Goal: Transaction & Acquisition: Purchase product/service

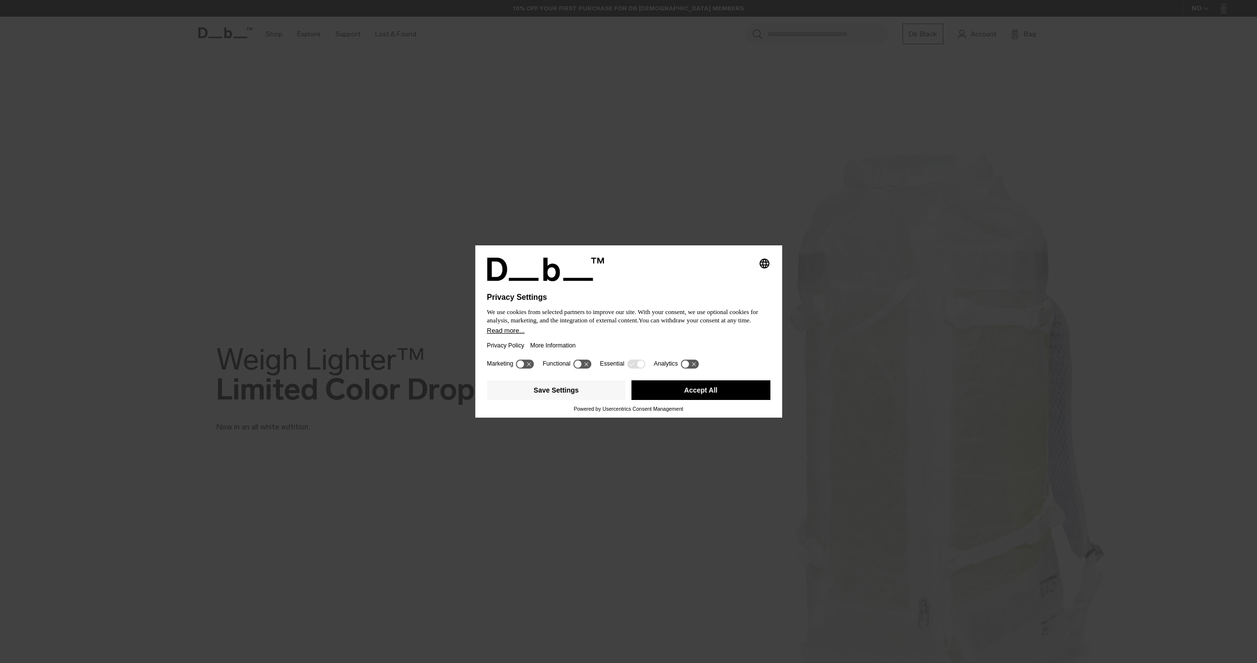
drag, startPoint x: 0, startPoint y: 0, endPoint x: 619, endPoint y: 364, distance: 718.2
click at [683, 387] on button "Accept All" at bounding box center [700, 390] width 139 height 20
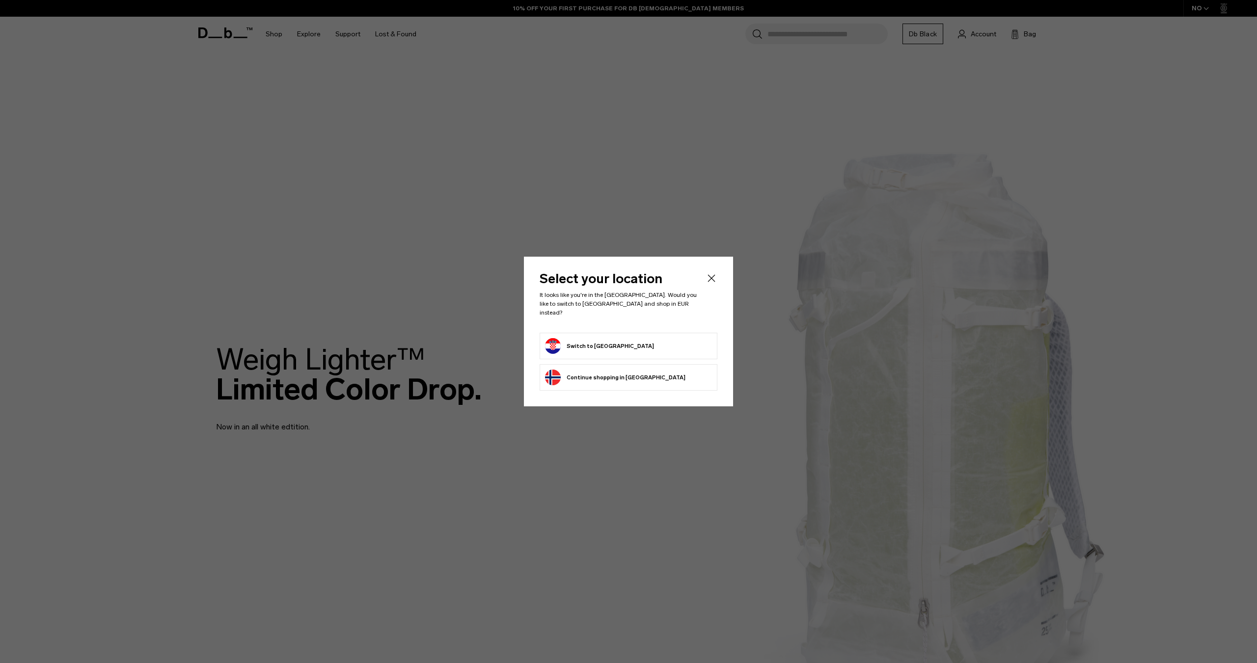
click at [575, 340] on button "Switch to Croatia" at bounding box center [599, 346] width 109 height 16
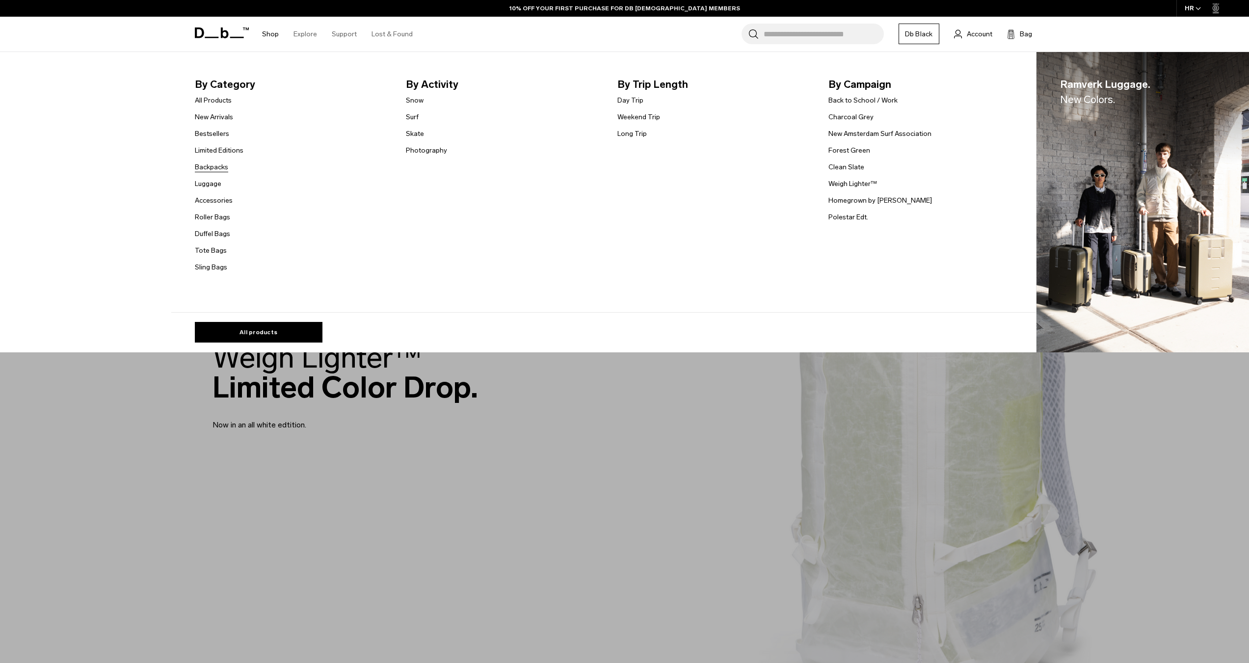
click at [222, 168] on link "Backpacks" at bounding box center [211, 167] width 33 height 10
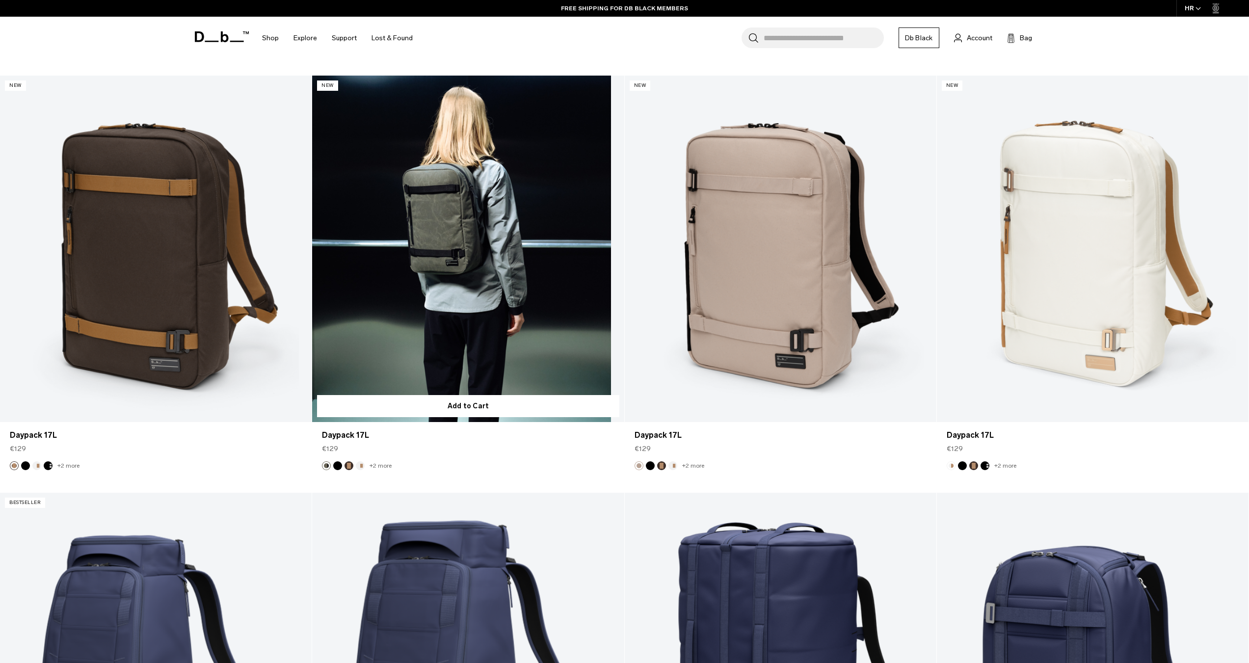
scroll to position [3240, 0]
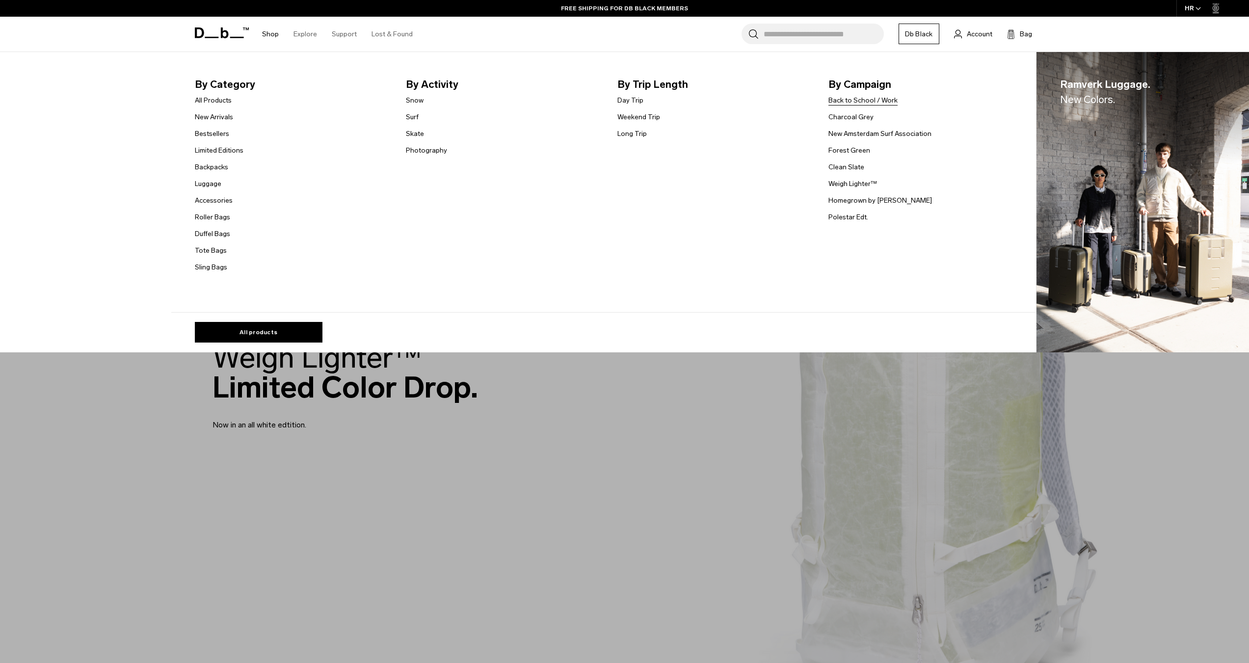
click at [857, 104] on link "Back to School / Work" at bounding box center [863, 100] width 69 height 10
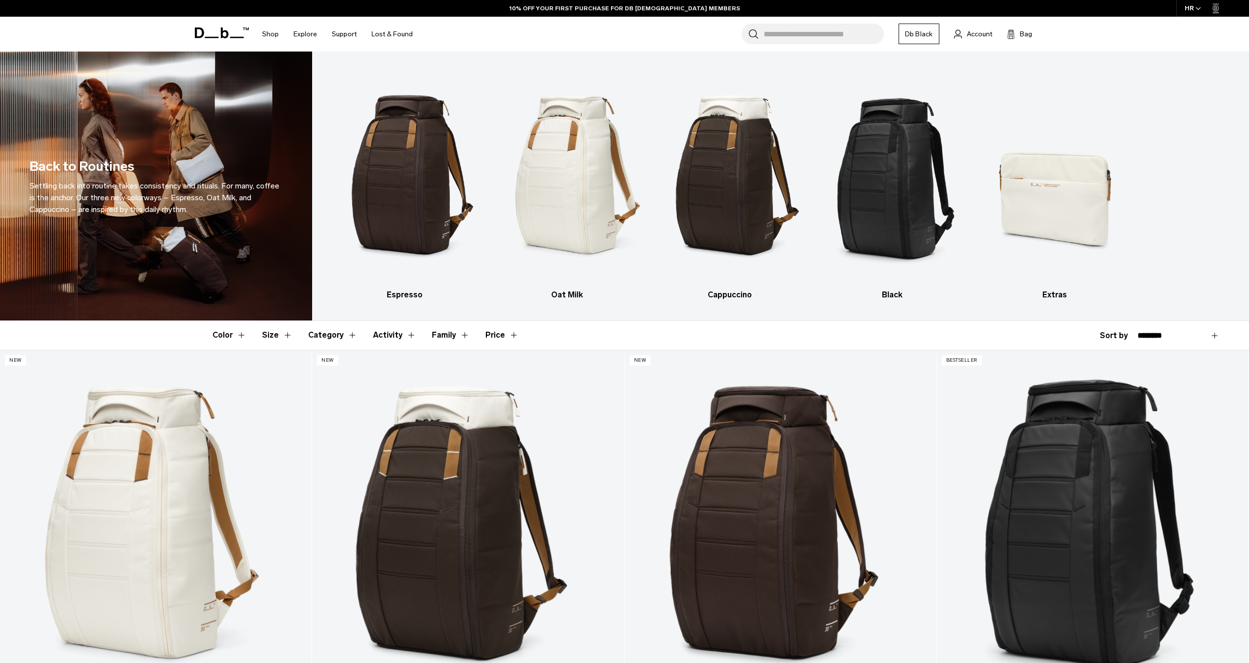
click at [344, 331] on button "Category" at bounding box center [332, 335] width 49 height 28
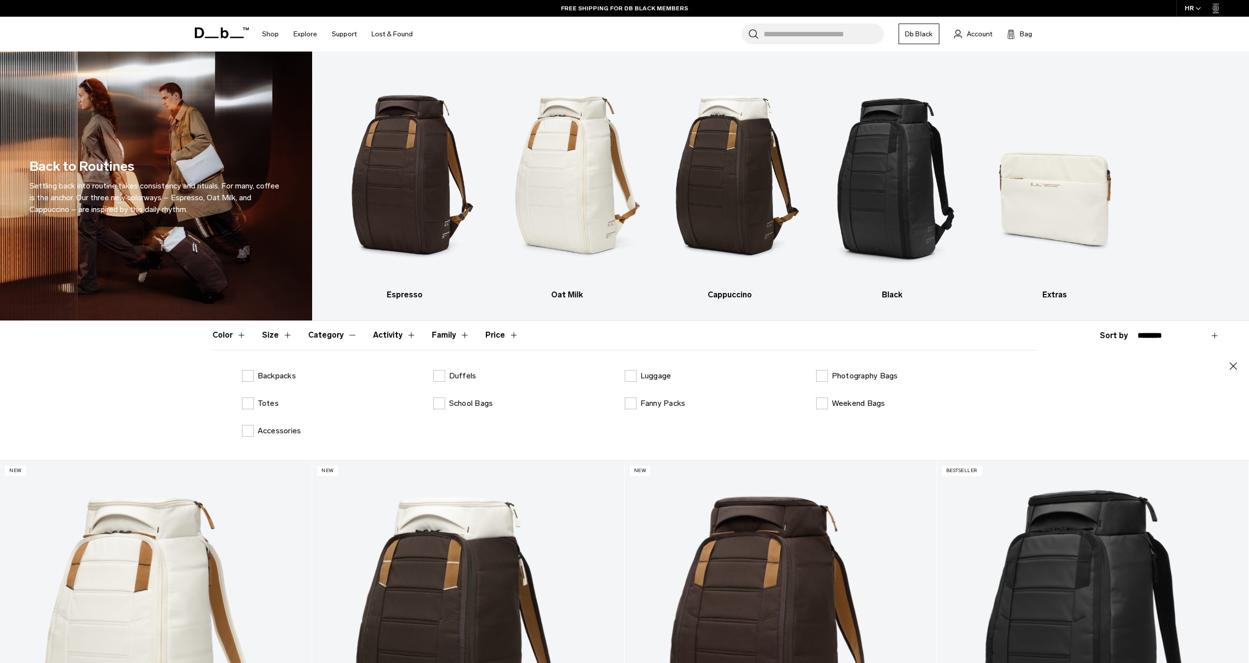
click at [274, 338] on button "Size" at bounding box center [277, 335] width 30 height 28
drag, startPoint x: 274, startPoint y: 337, endPoint x: 321, endPoint y: 334, distance: 46.2
click at [275, 336] on button "Size" at bounding box center [277, 335] width 30 height 28
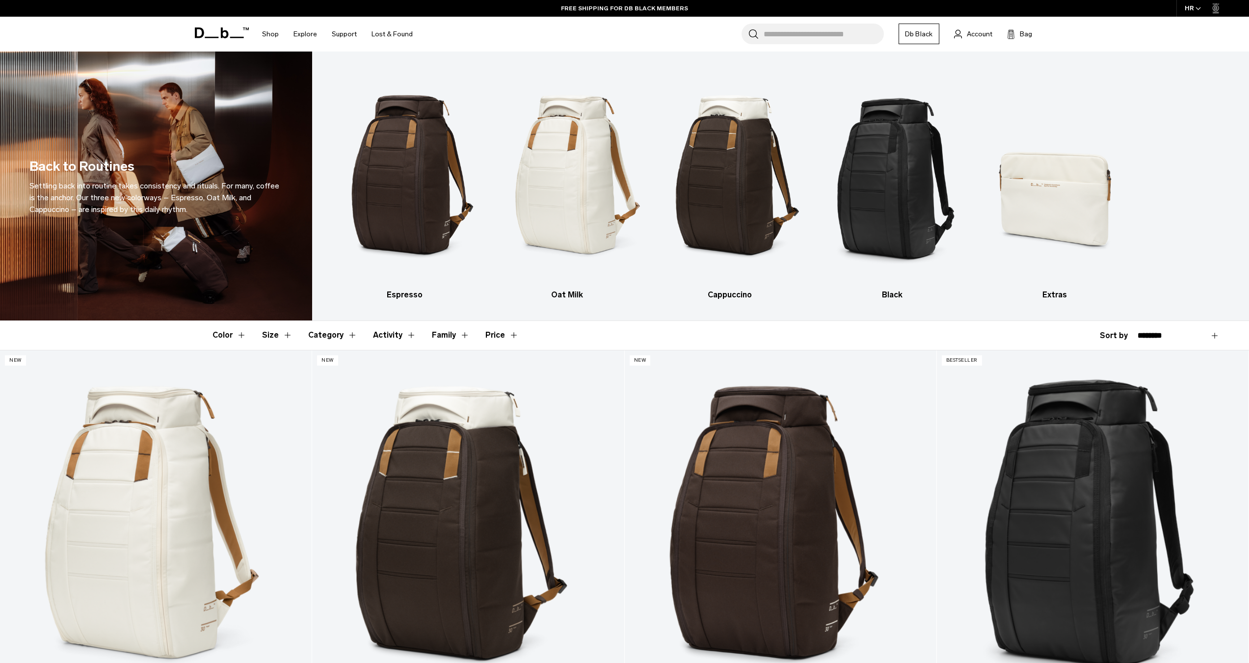
click at [374, 334] on button "Activity" at bounding box center [394, 335] width 43 height 28
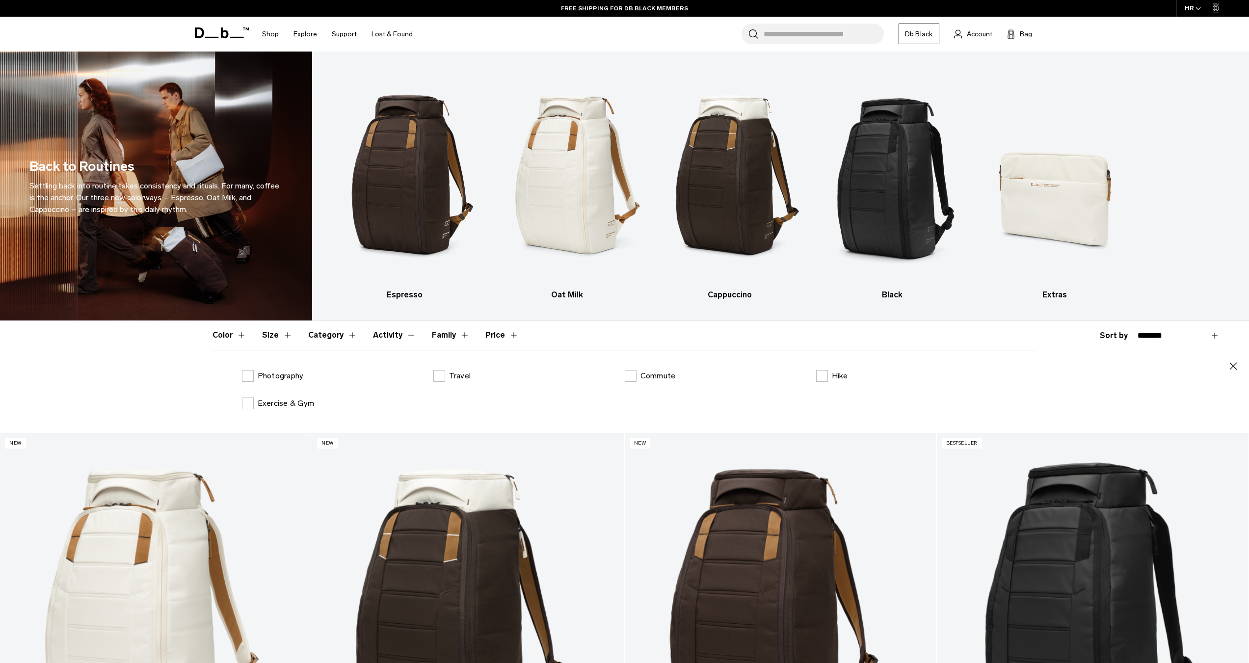
click at [374, 334] on button "Activity" at bounding box center [394, 335] width 43 height 28
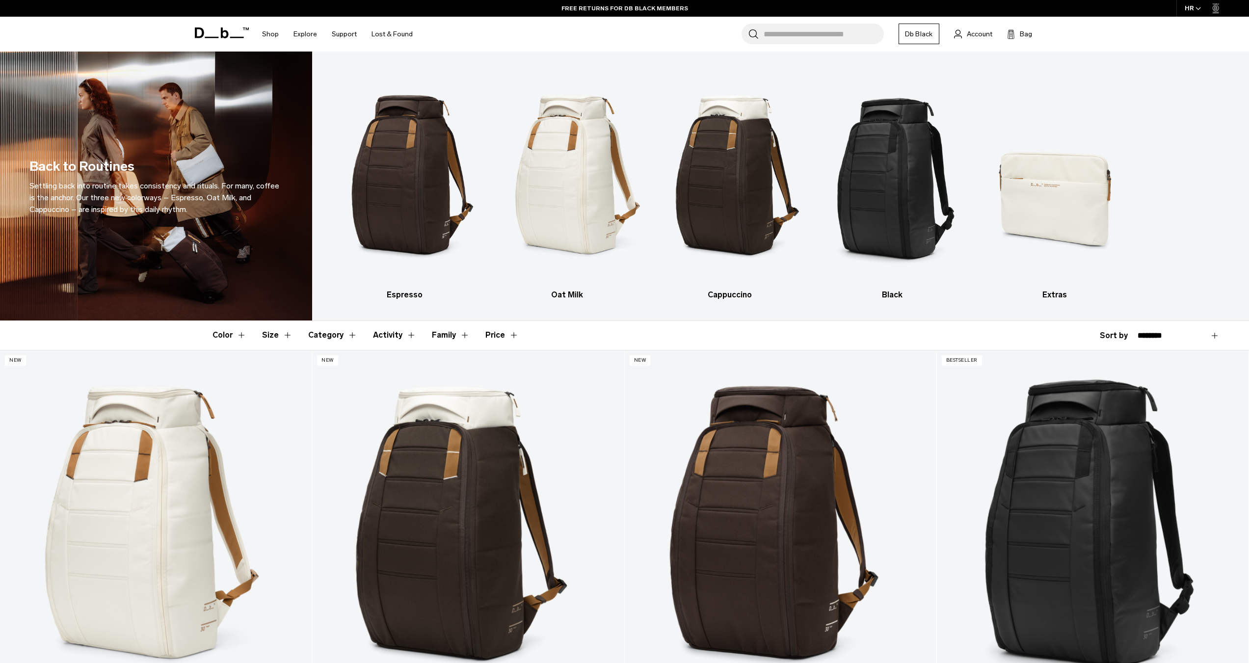
click at [496, 337] on button "Price" at bounding box center [501, 335] width 33 height 28
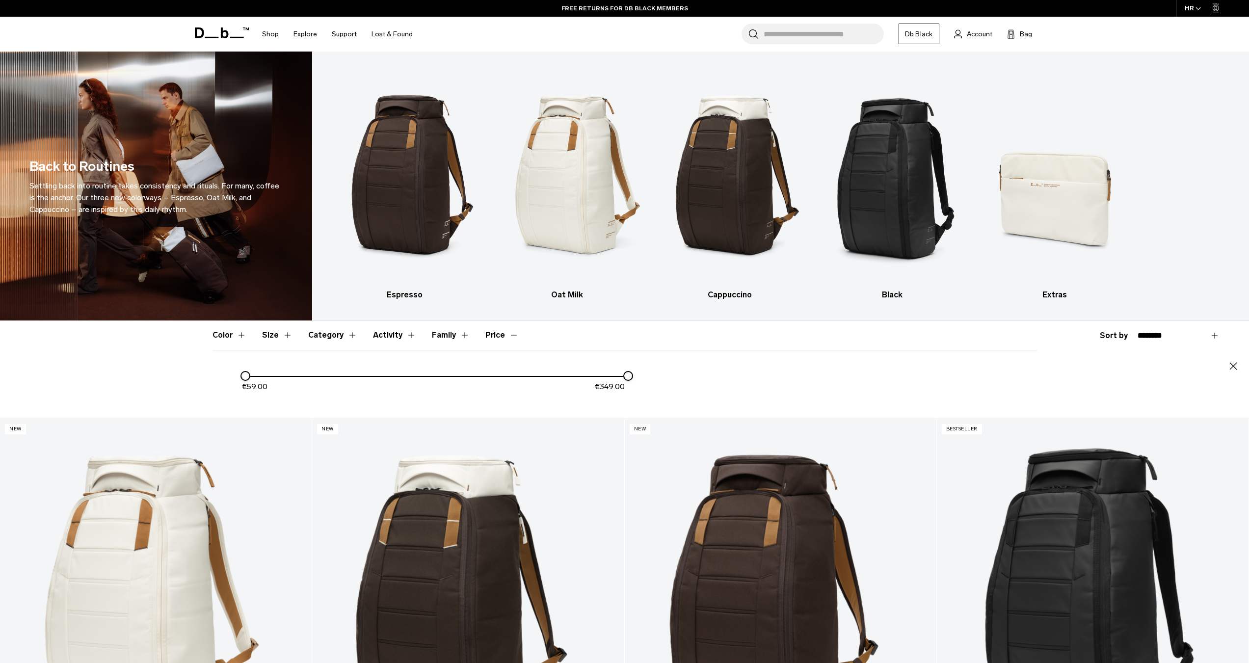
drag, startPoint x: 495, startPoint y: 337, endPoint x: 447, endPoint y: 335, distance: 48.1
click at [493, 337] on button "Price" at bounding box center [501, 335] width 33 height 28
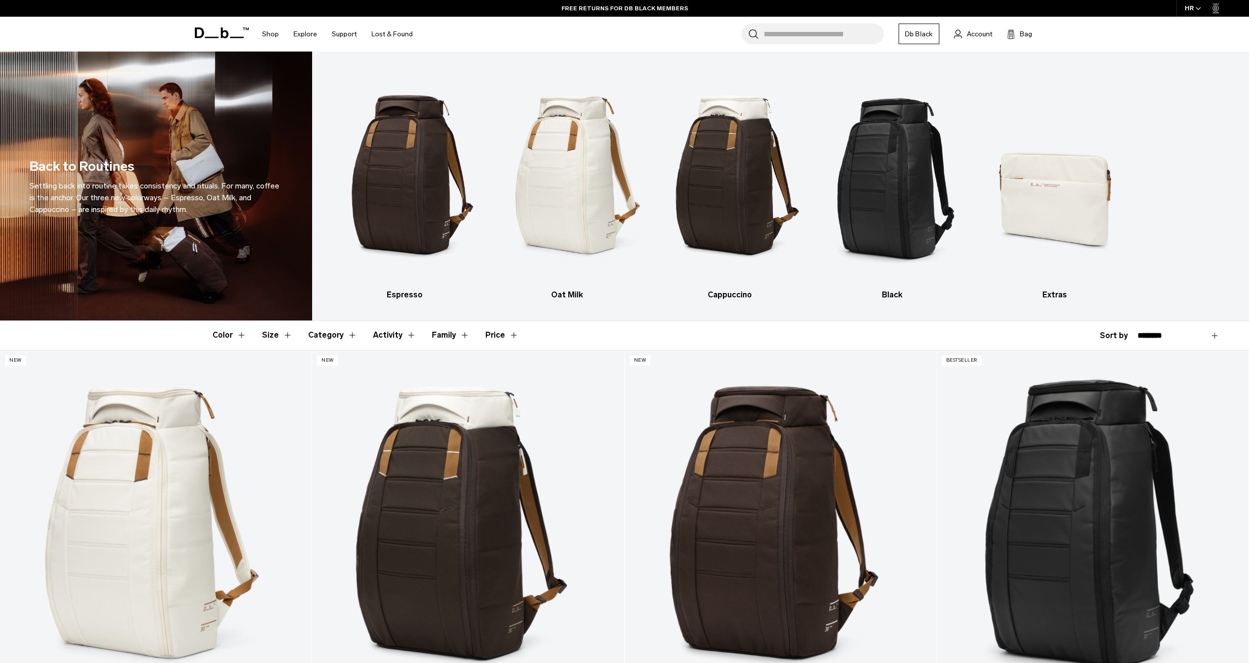
click at [440, 335] on button "Family" at bounding box center [451, 335] width 38 height 28
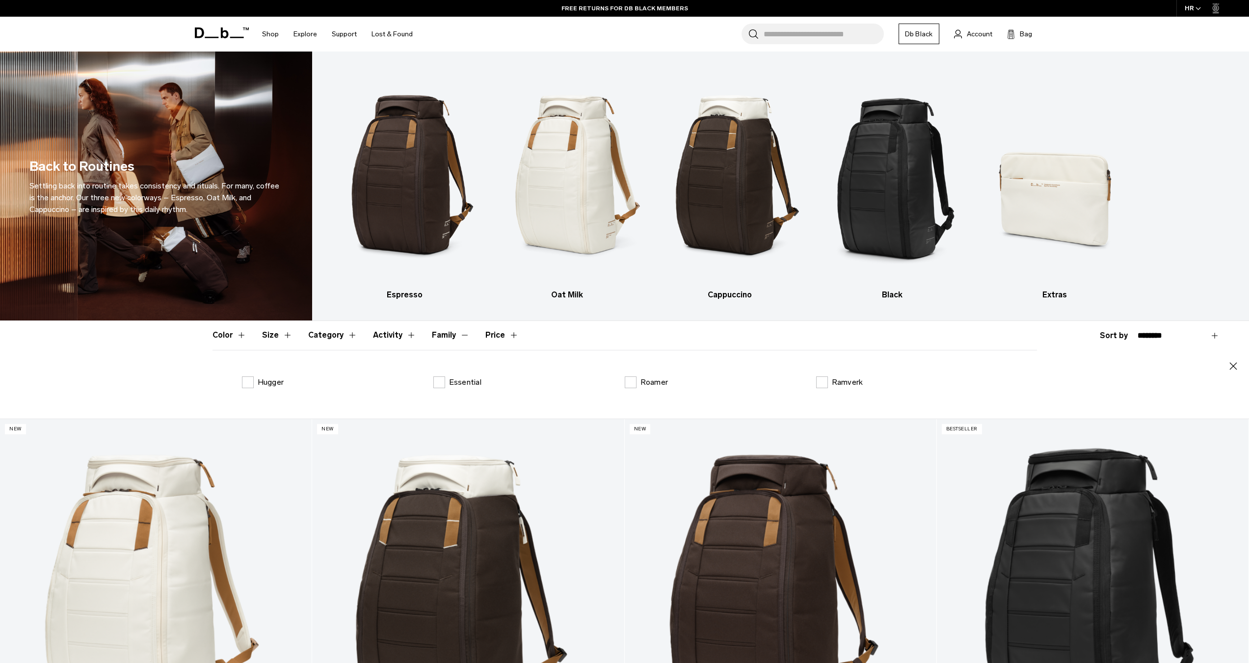
click at [440, 335] on button "Family" at bounding box center [451, 335] width 38 height 28
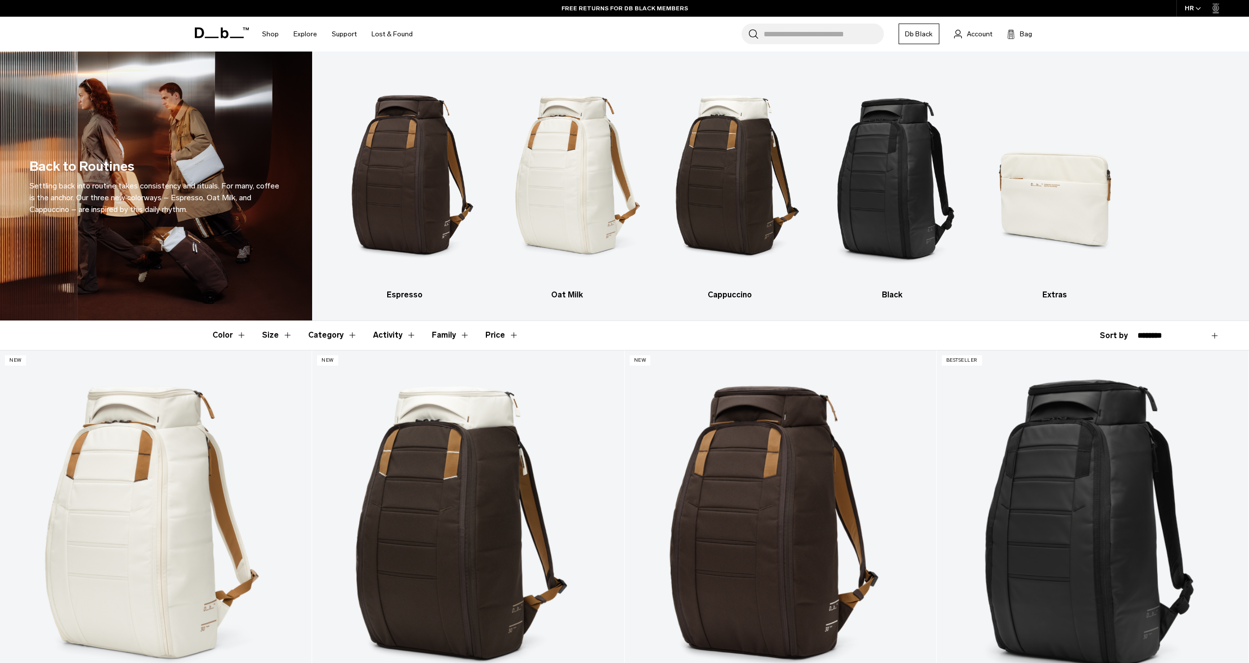
click at [379, 333] on button "Activity" at bounding box center [394, 335] width 43 height 28
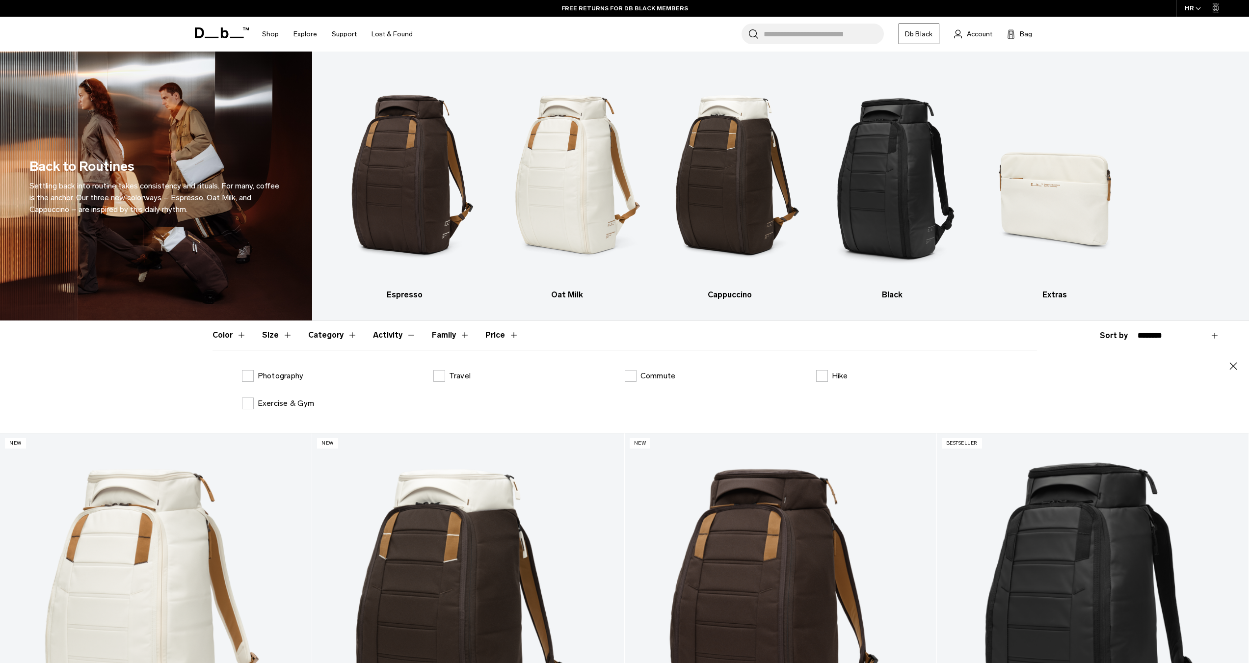
click at [234, 333] on button "Color" at bounding box center [230, 335] width 34 height 28
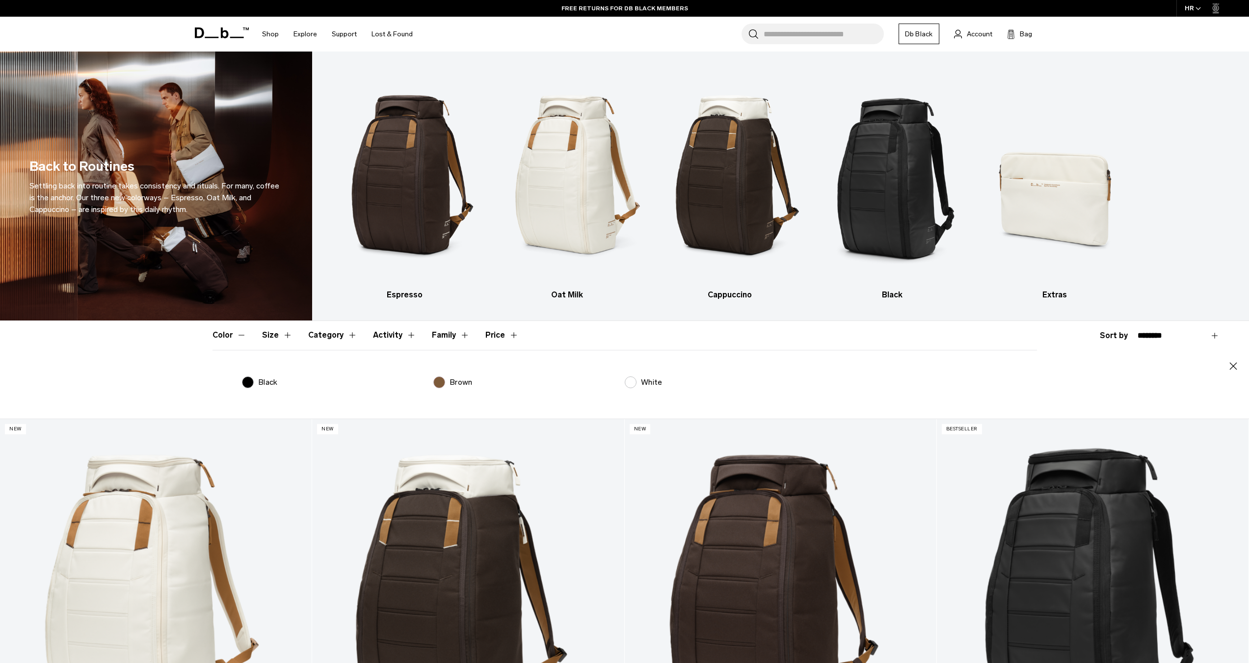
click at [274, 378] on p "Black" at bounding box center [267, 382] width 19 height 12
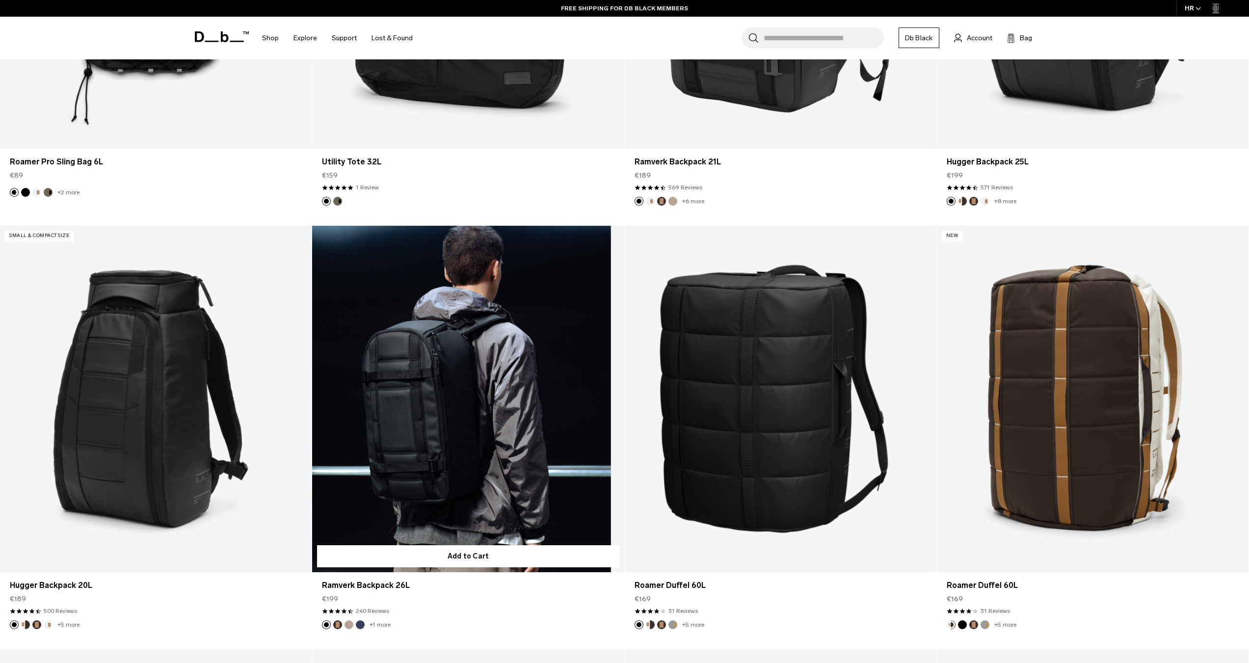
scroll to position [1178, 0]
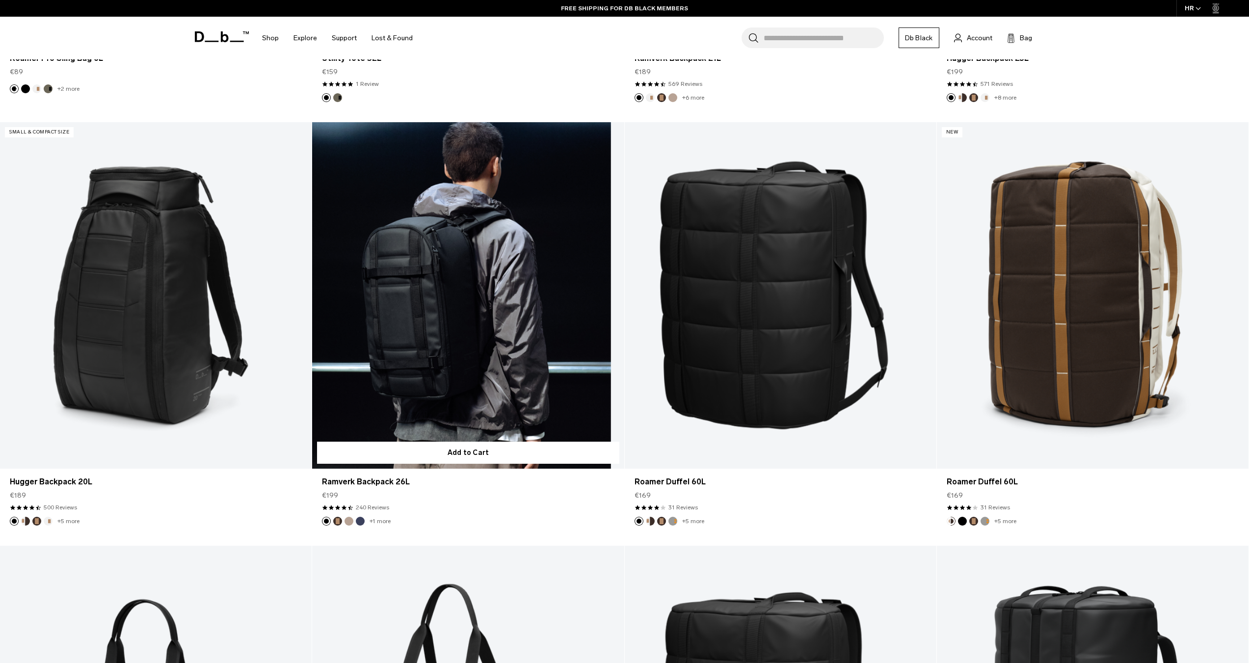
click at [448, 386] on link "Ramverk Backpack 26L" at bounding box center [468, 295] width 312 height 347
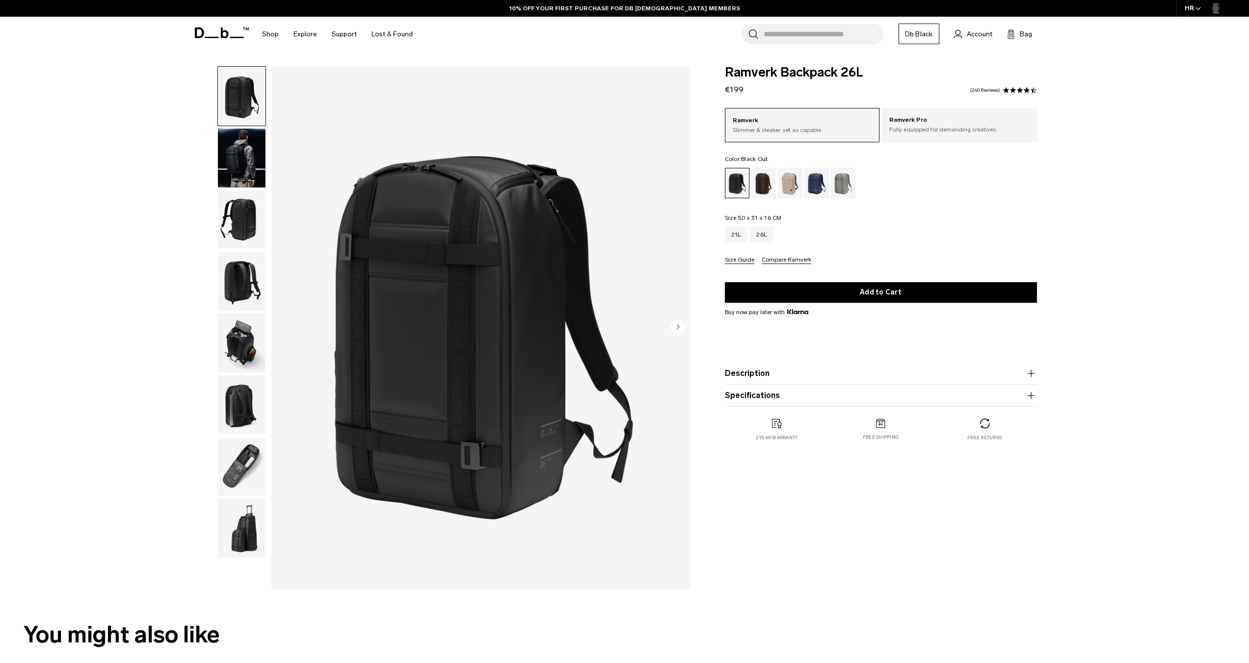
click at [253, 339] on img "button" at bounding box center [242, 343] width 48 height 59
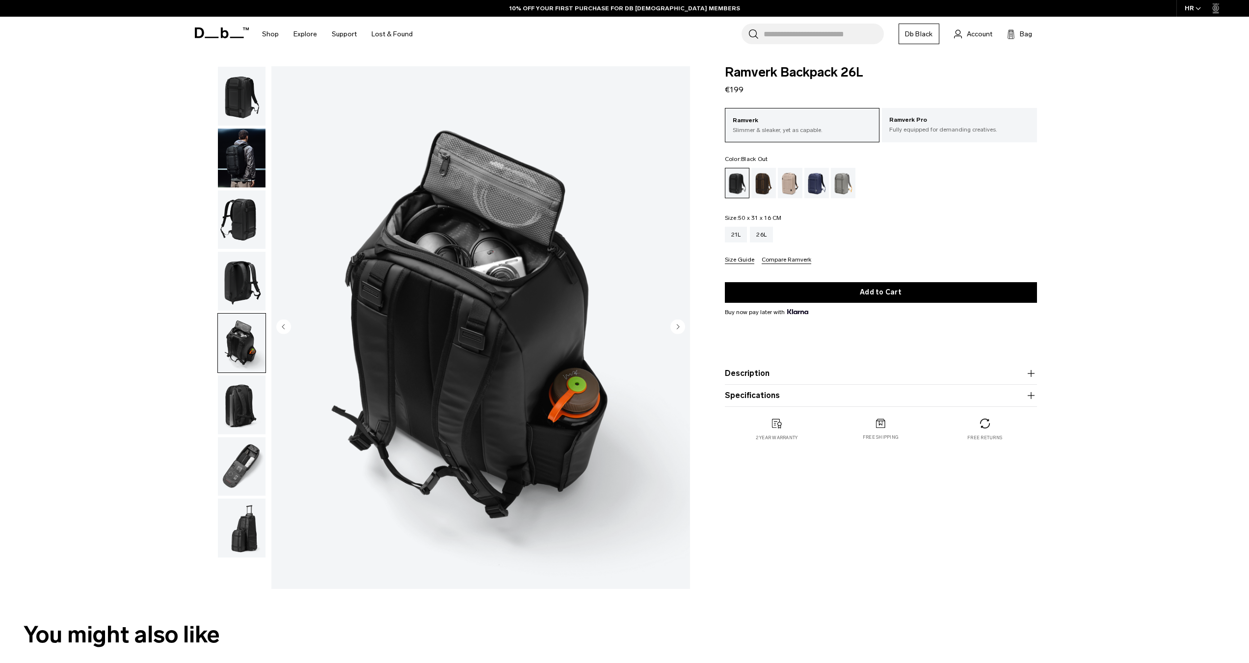
click at [238, 396] on img "button" at bounding box center [242, 405] width 48 height 59
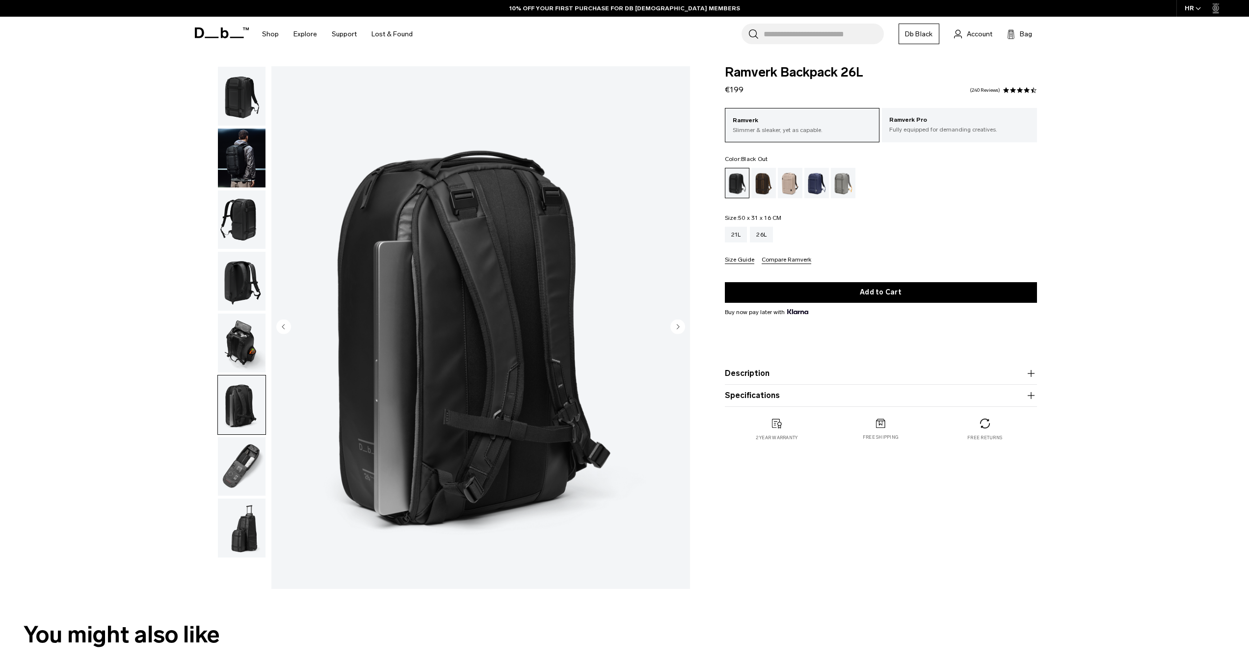
click at [234, 459] on img "button" at bounding box center [242, 466] width 48 height 59
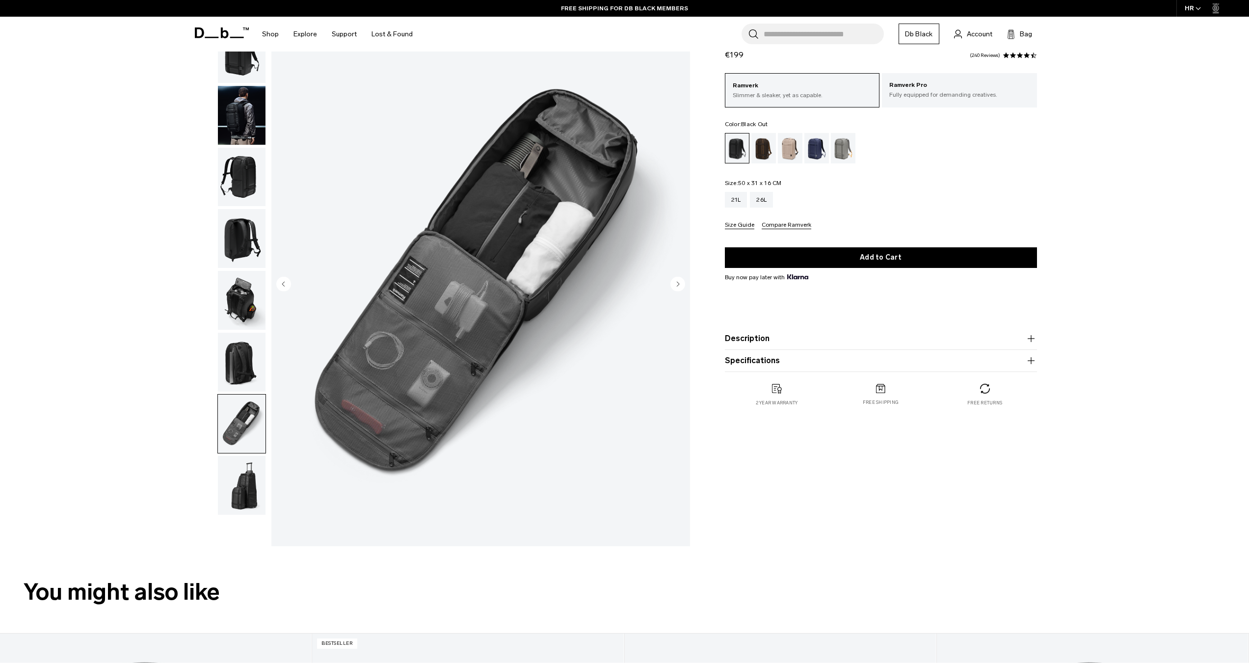
scroll to position [49, 0]
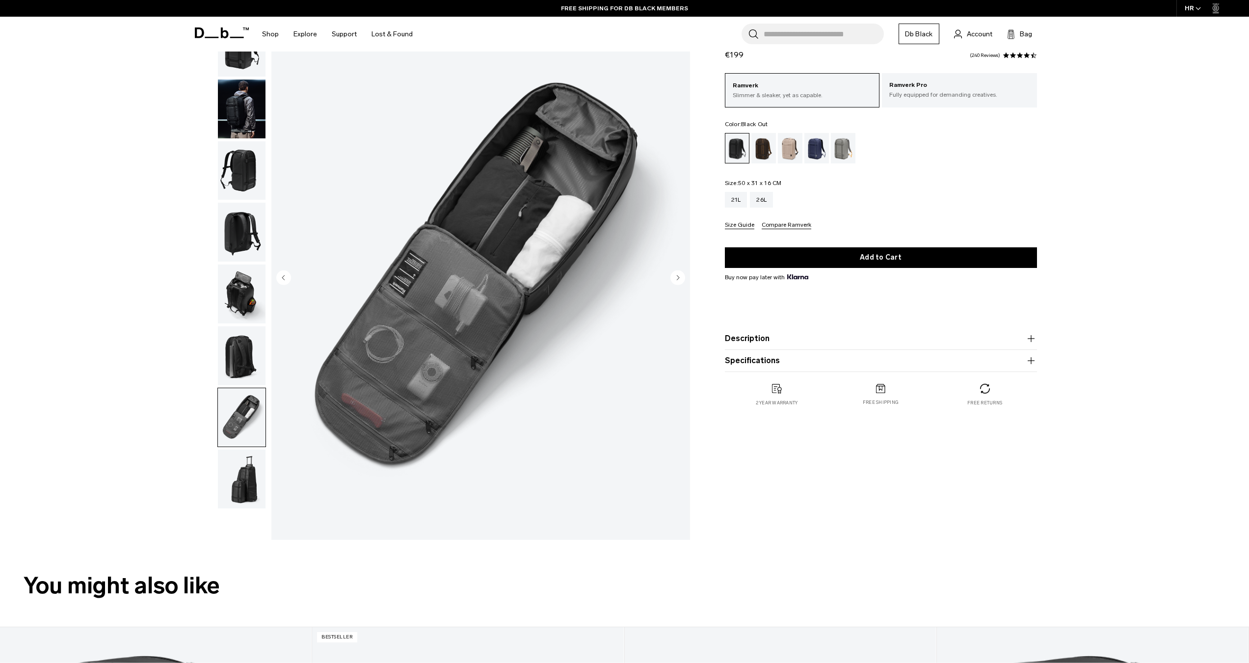
click at [254, 487] on img "button" at bounding box center [242, 479] width 48 height 59
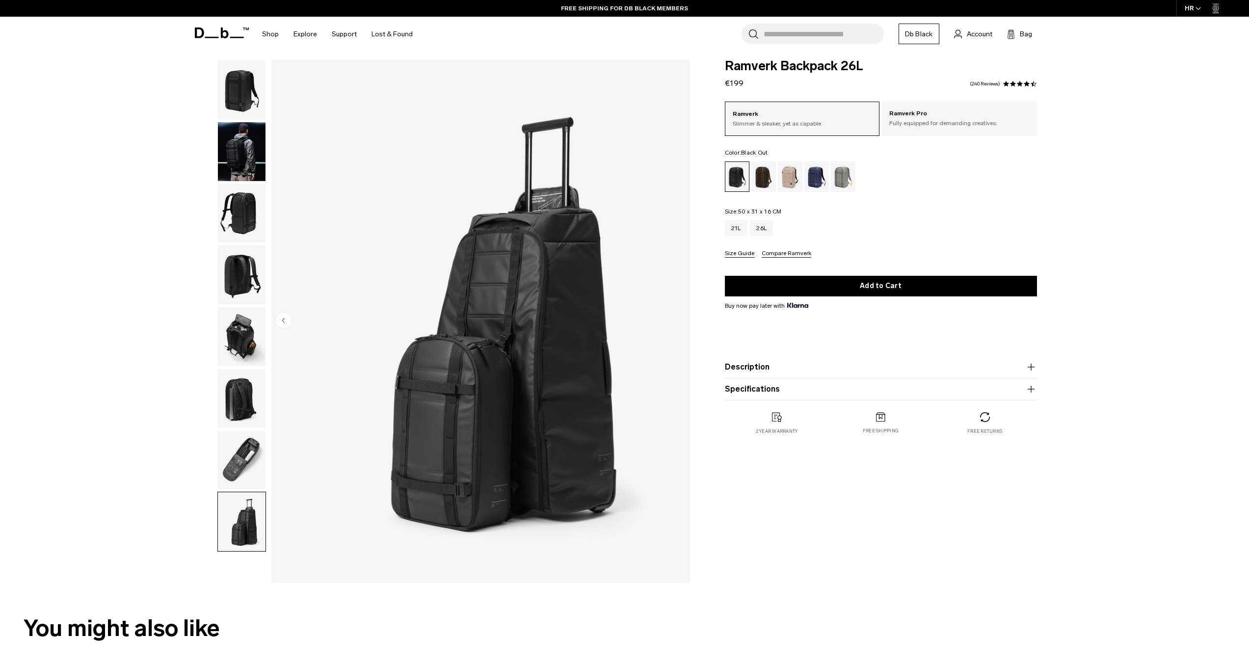
scroll to position [0, 0]
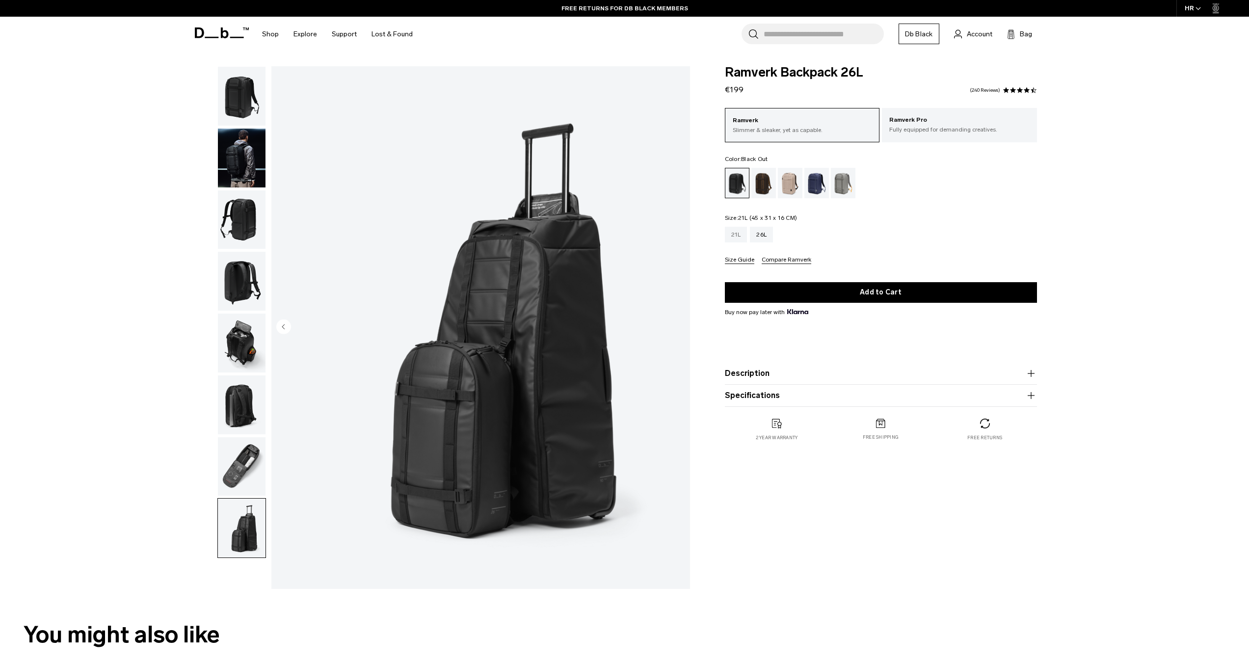
click at [732, 234] on div "21L" at bounding box center [736, 235] width 23 height 16
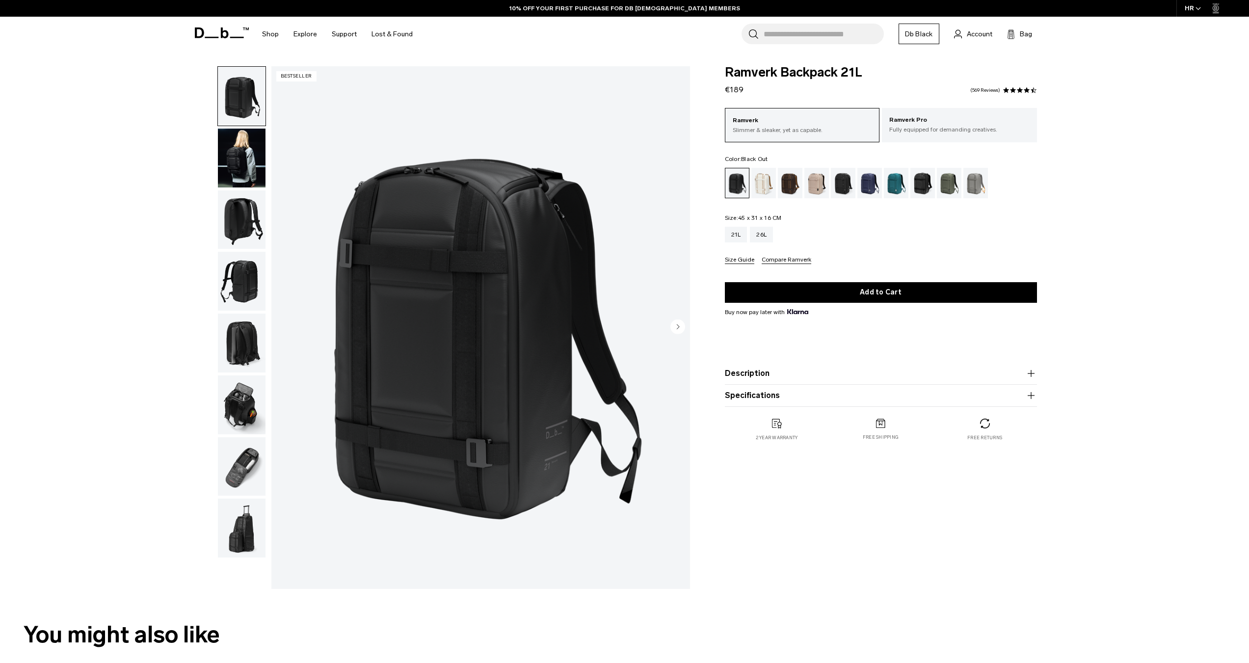
click at [253, 202] on img "button" at bounding box center [242, 219] width 48 height 59
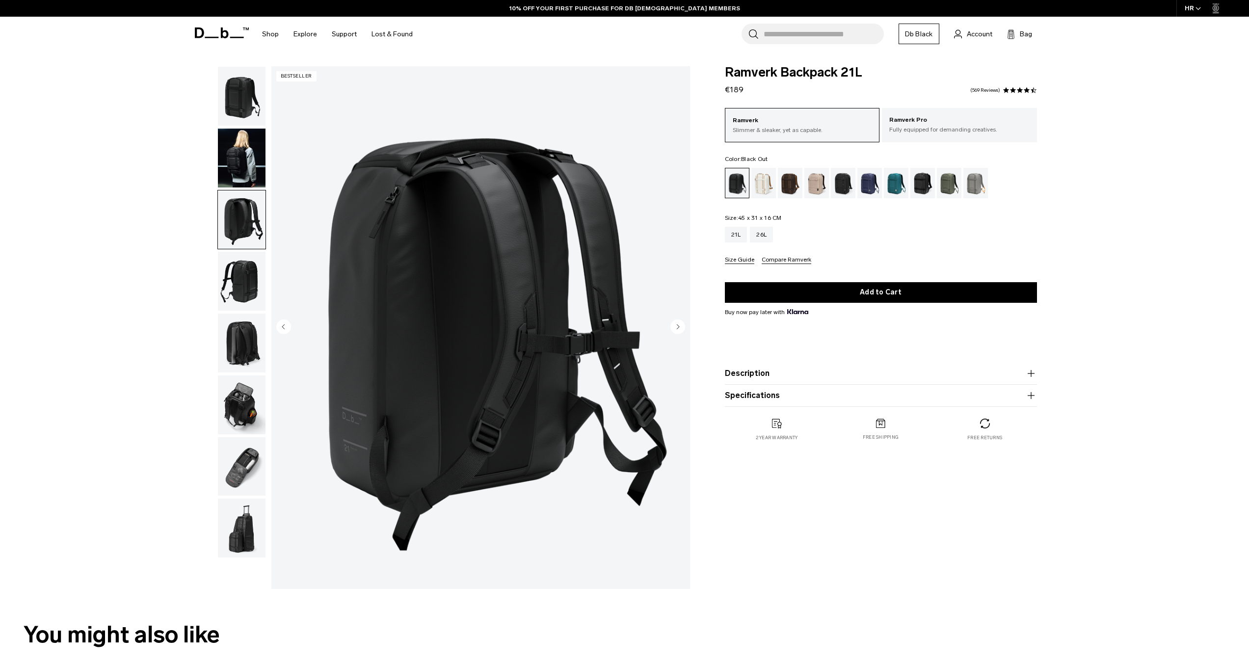
click at [248, 268] on img "button" at bounding box center [242, 281] width 48 height 59
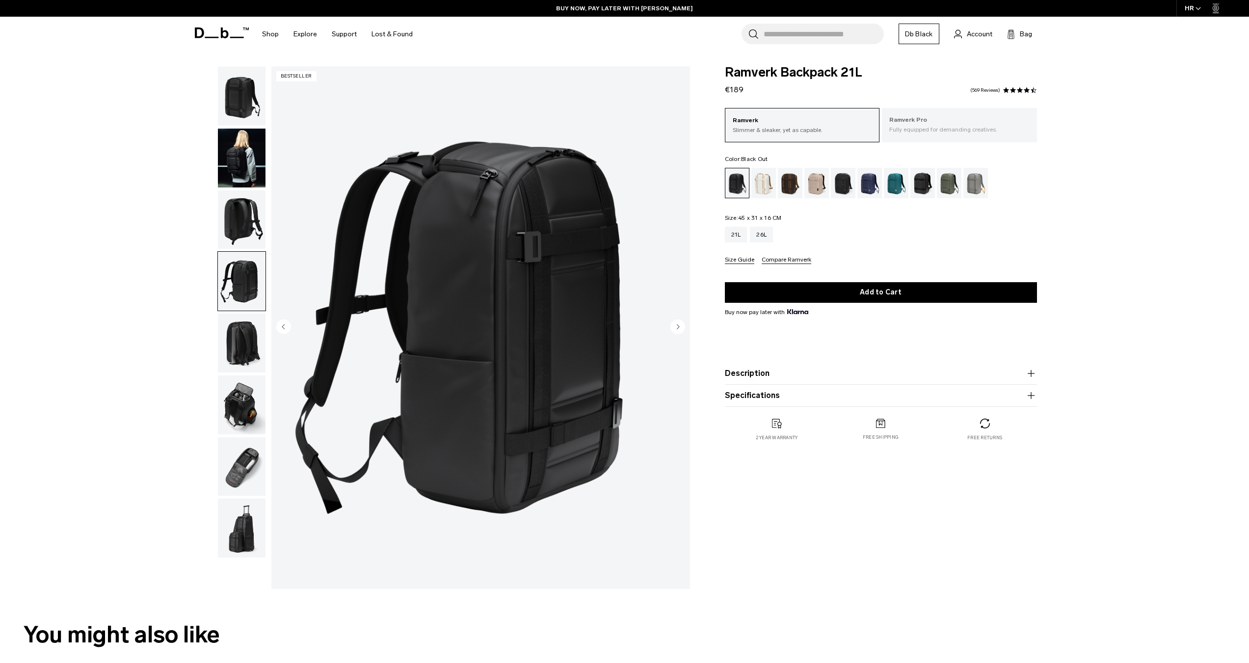
click at [1018, 127] on p "Fully equipped for demanding creatives." at bounding box center [959, 129] width 140 height 9
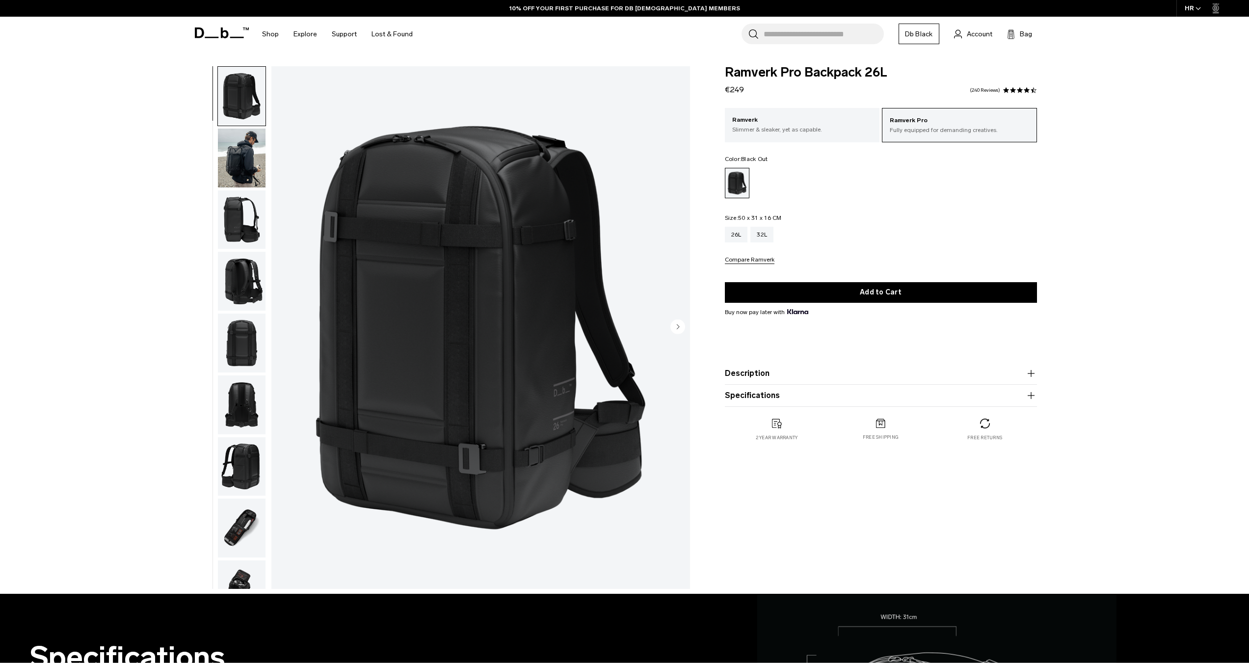
click at [230, 162] on img "button" at bounding box center [242, 158] width 48 height 59
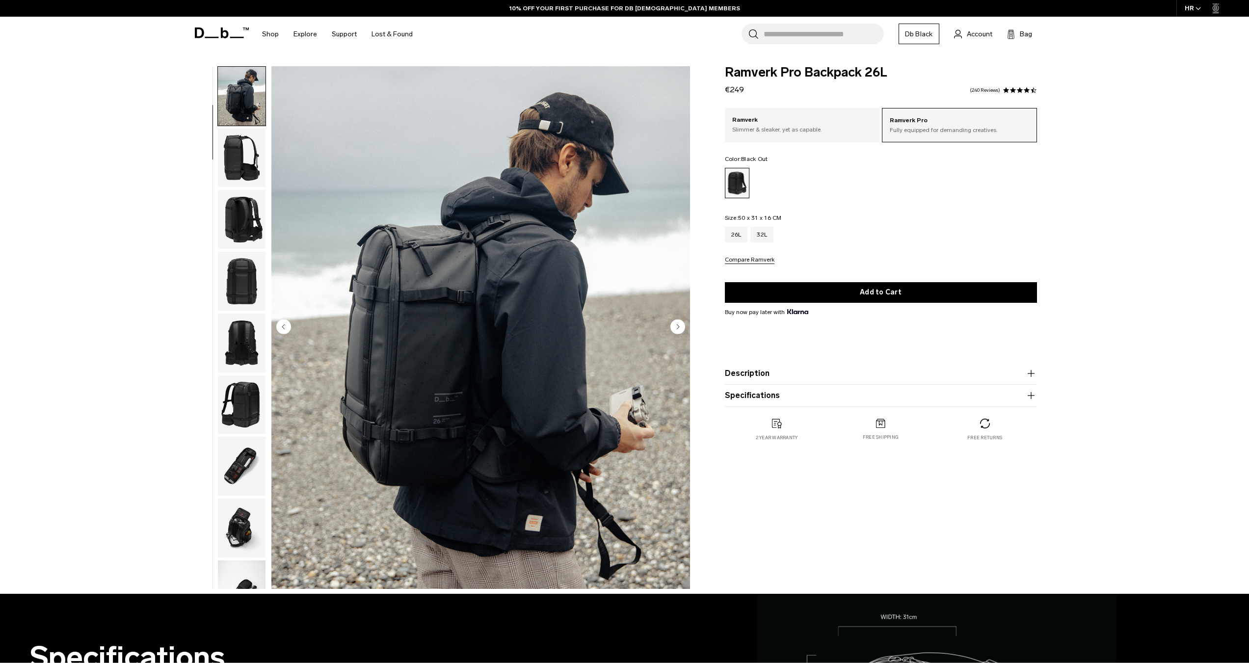
click at [256, 161] on img "button" at bounding box center [242, 158] width 48 height 59
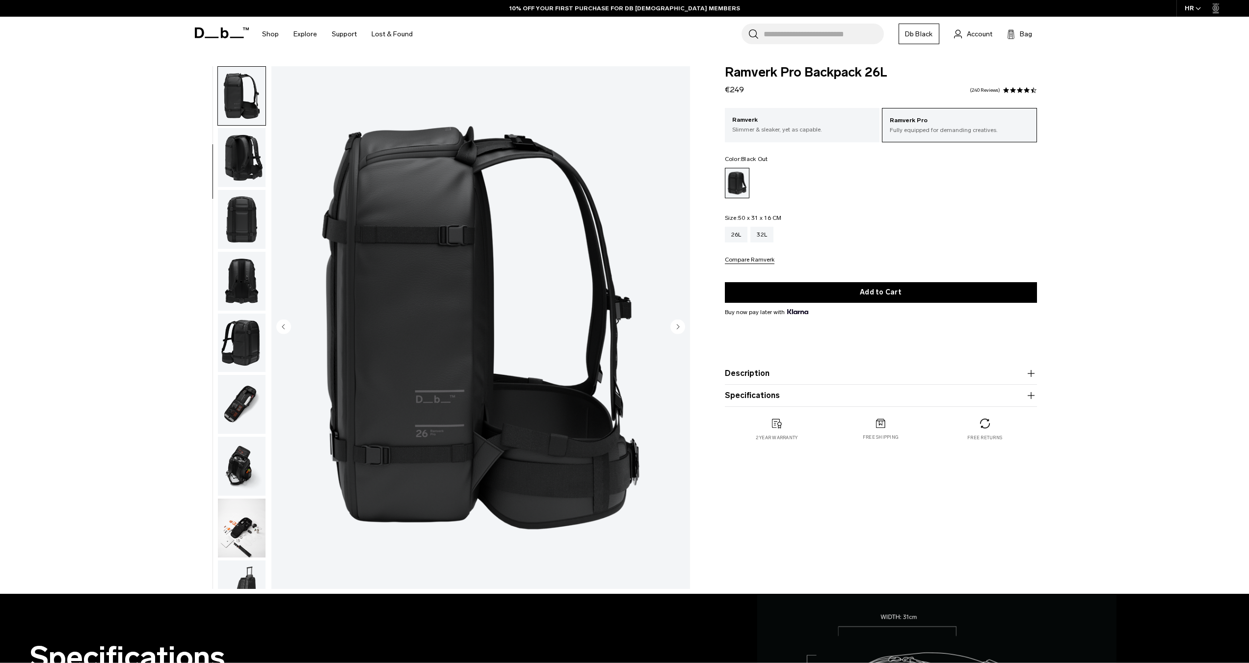
click at [255, 208] on img "button" at bounding box center [242, 219] width 48 height 59
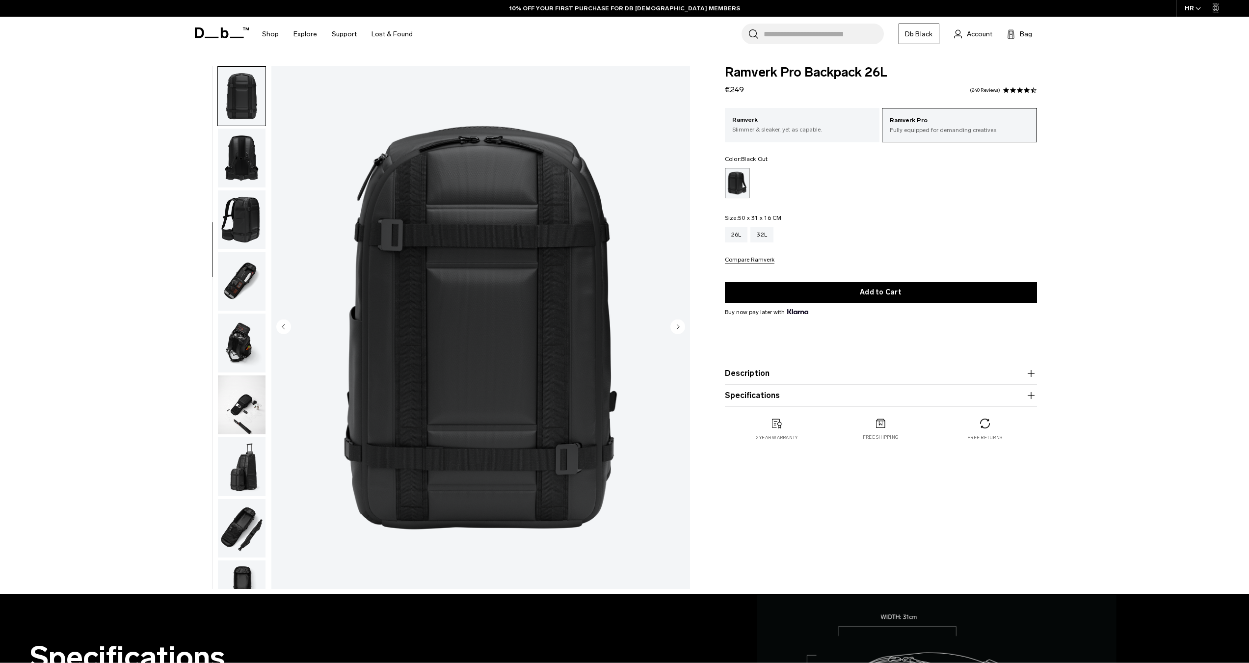
click at [262, 238] on img "button" at bounding box center [242, 219] width 48 height 59
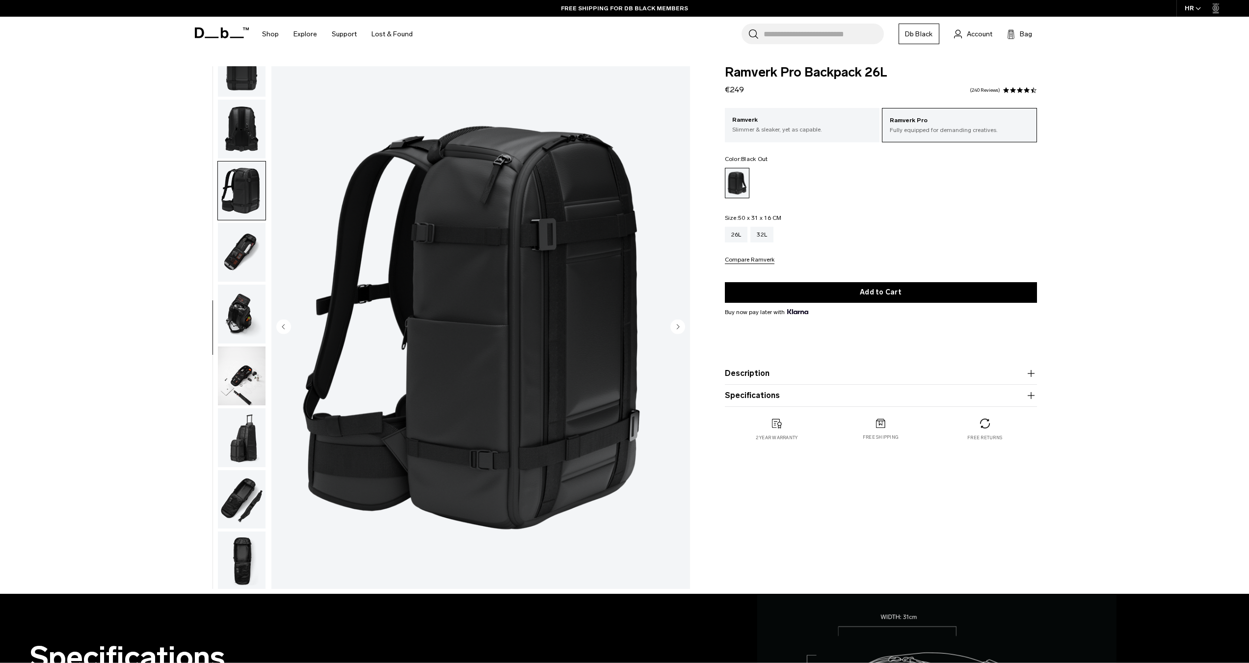
scroll to position [278, 0]
click at [244, 252] on img "button" at bounding box center [242, 250] width 48 height 59
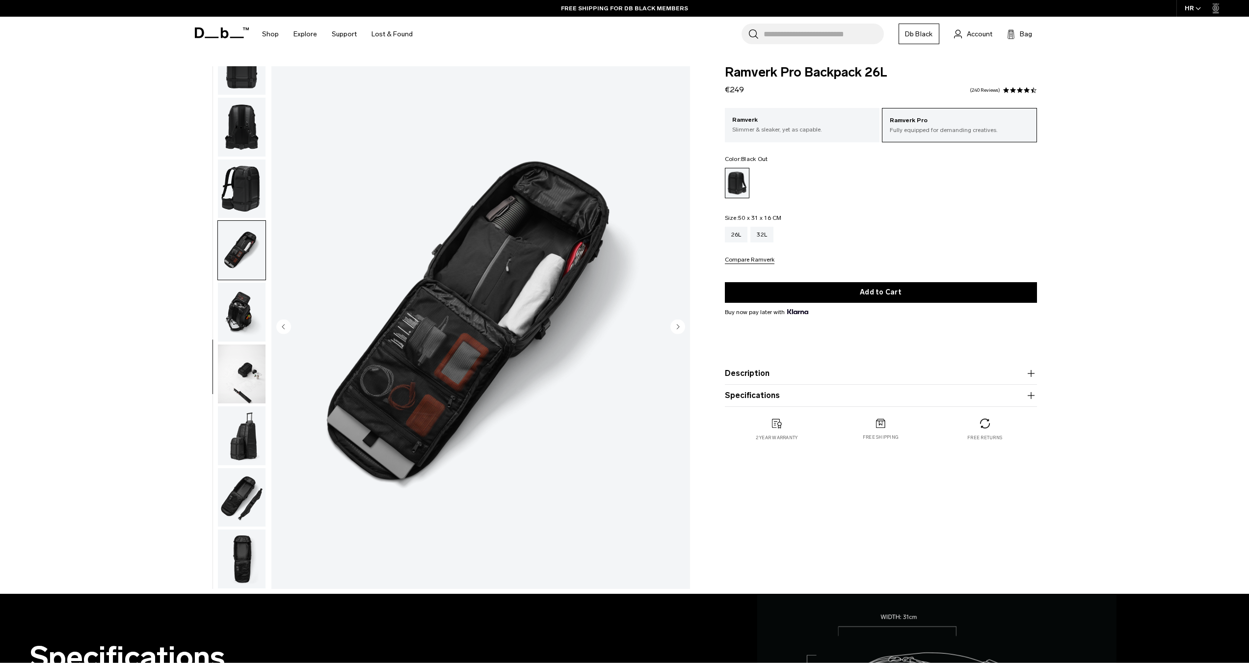
drag, startPoint x: 241, startPoint y: 299, endPoint x: 241, endPoint y: 305, distance: 5.9
click at [241, 300] on img "button" at bounding box center [242, 312] width 48 height 59
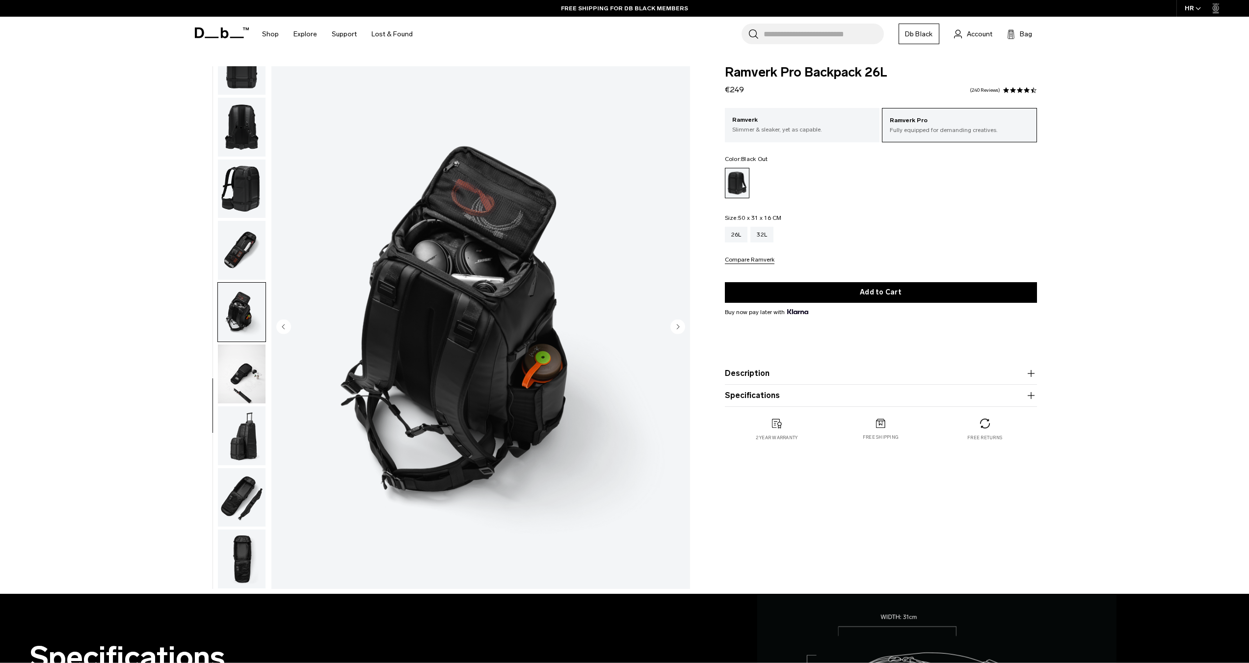
drag, startPoint x: 244, startPoint y: 383, endPoint x: 244, endPoint y: 392, distance: 9.3
click at [245, 382] on img "button" at bounding box center [242, 374] width 48 height 59
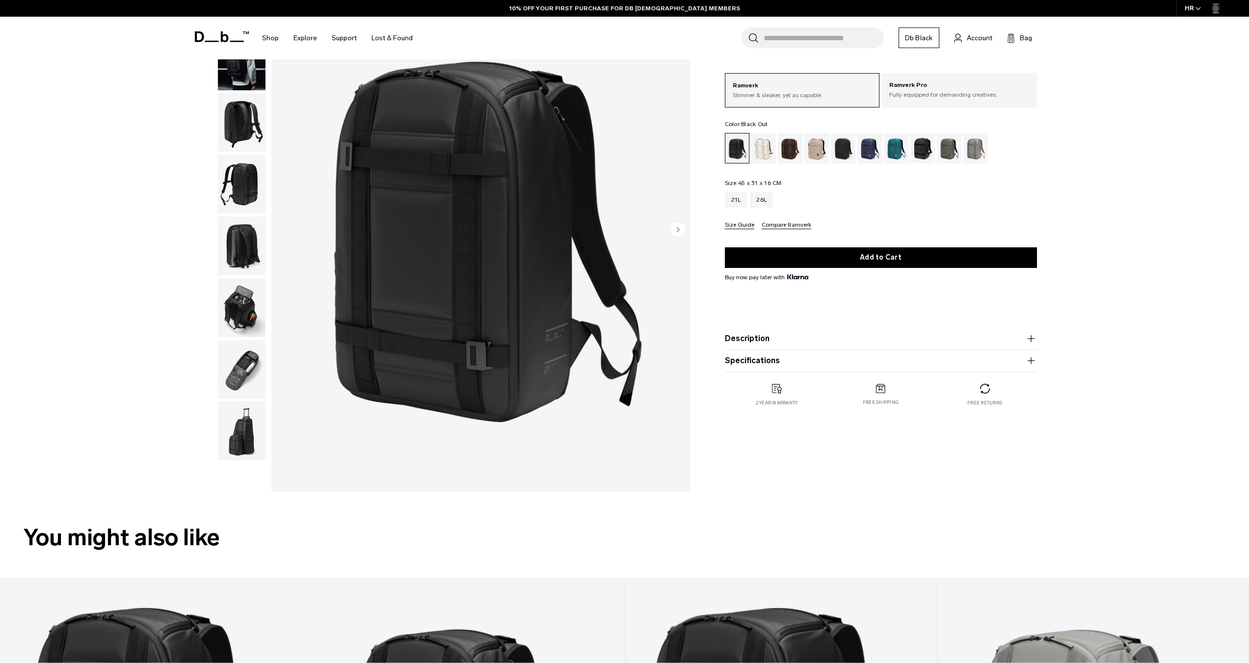
scroll to position [98, 0]
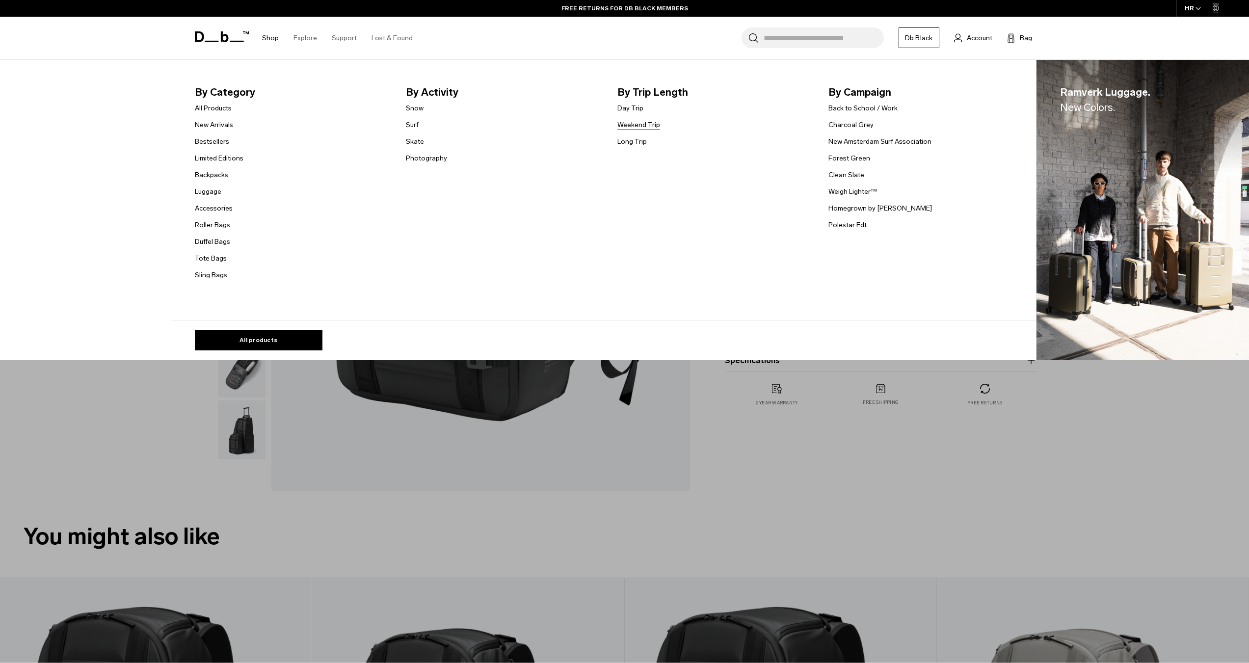
click at [649, 122] on link "Weekend Trip" at bounding box center [639, 125] width 43 height 10
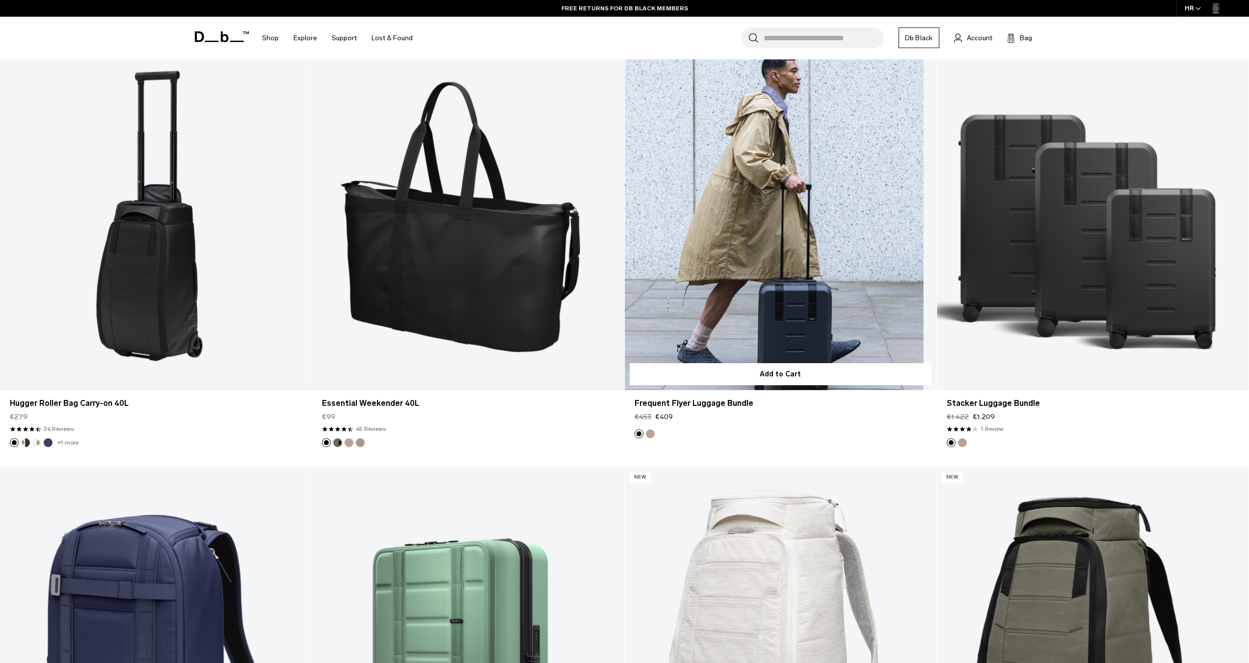
scroll to position [2896, 0]
